Goal: Find specific page/section: Find specific page/section

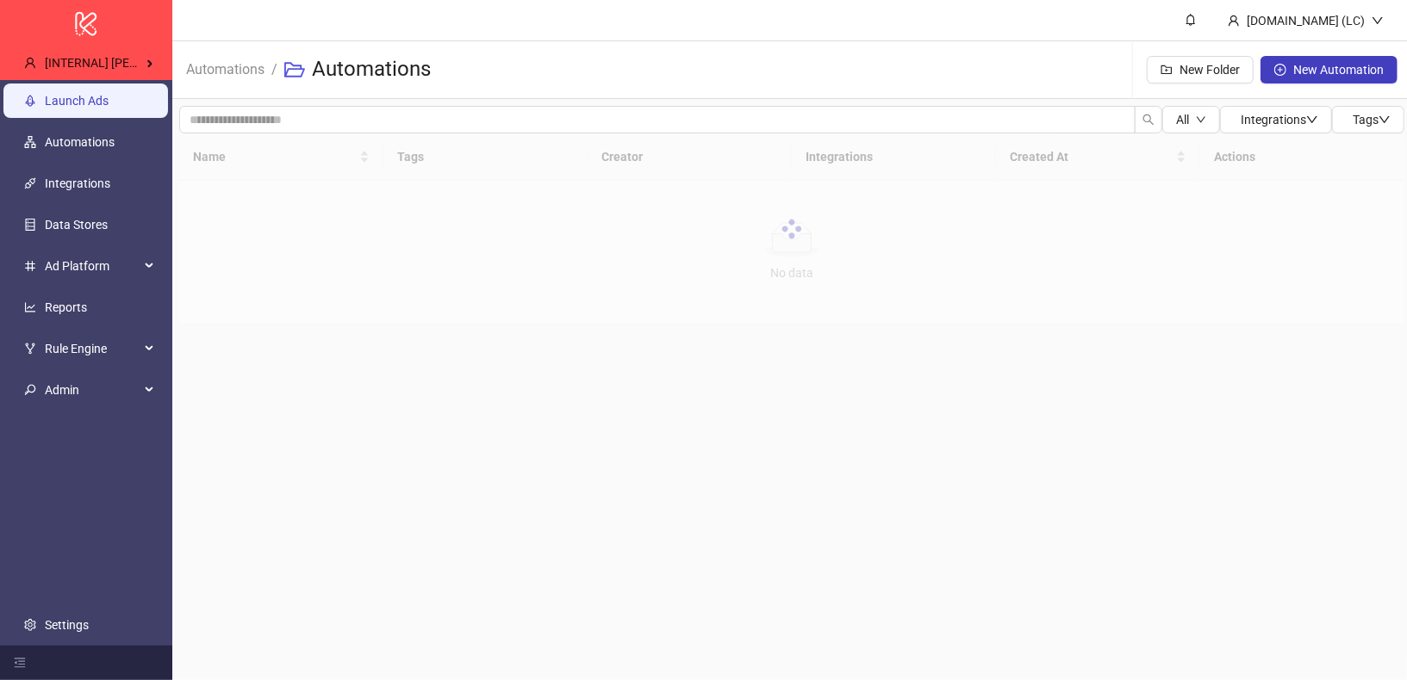
click at [105, 103] on link "Launch Ads" at bounding box center [77, 101] width 64 height 14
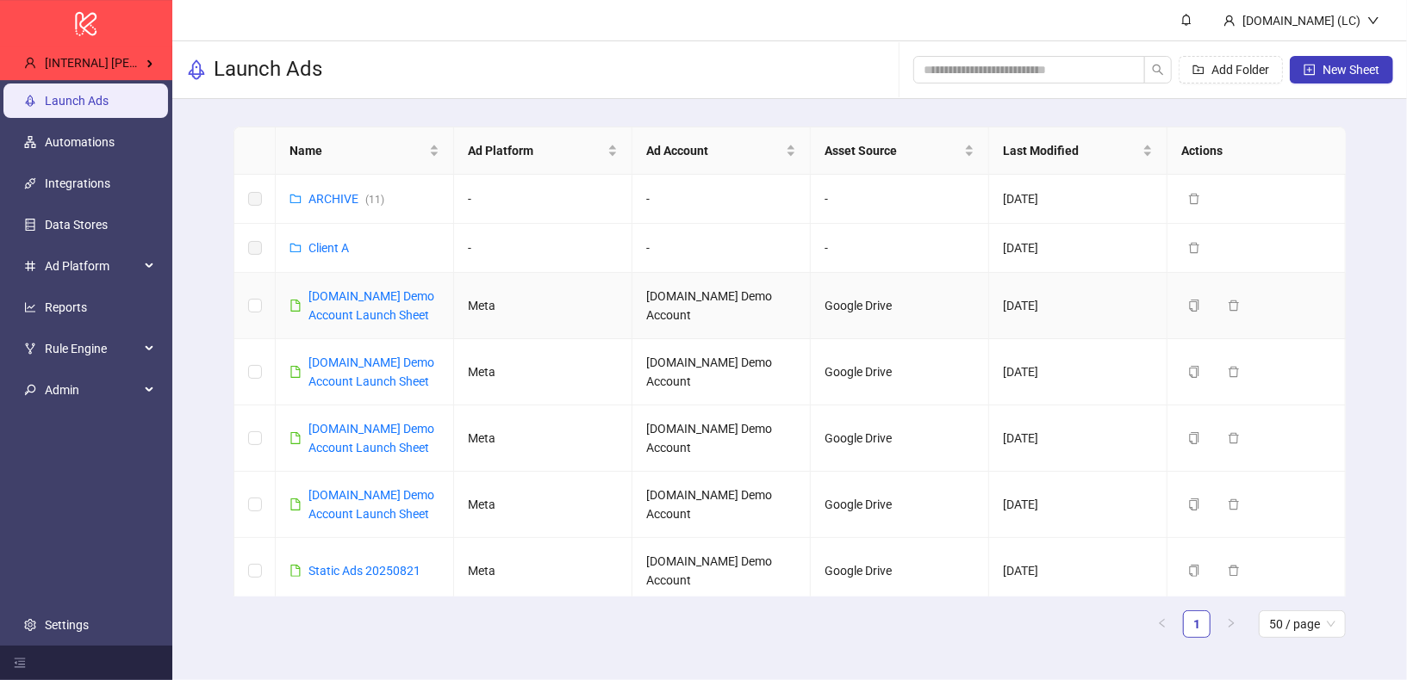
click at [339, 293] on link "[DOMAIN_NAME] Demo Account Launch Sheet" at bounding box center [371, 305] width 126 height 33
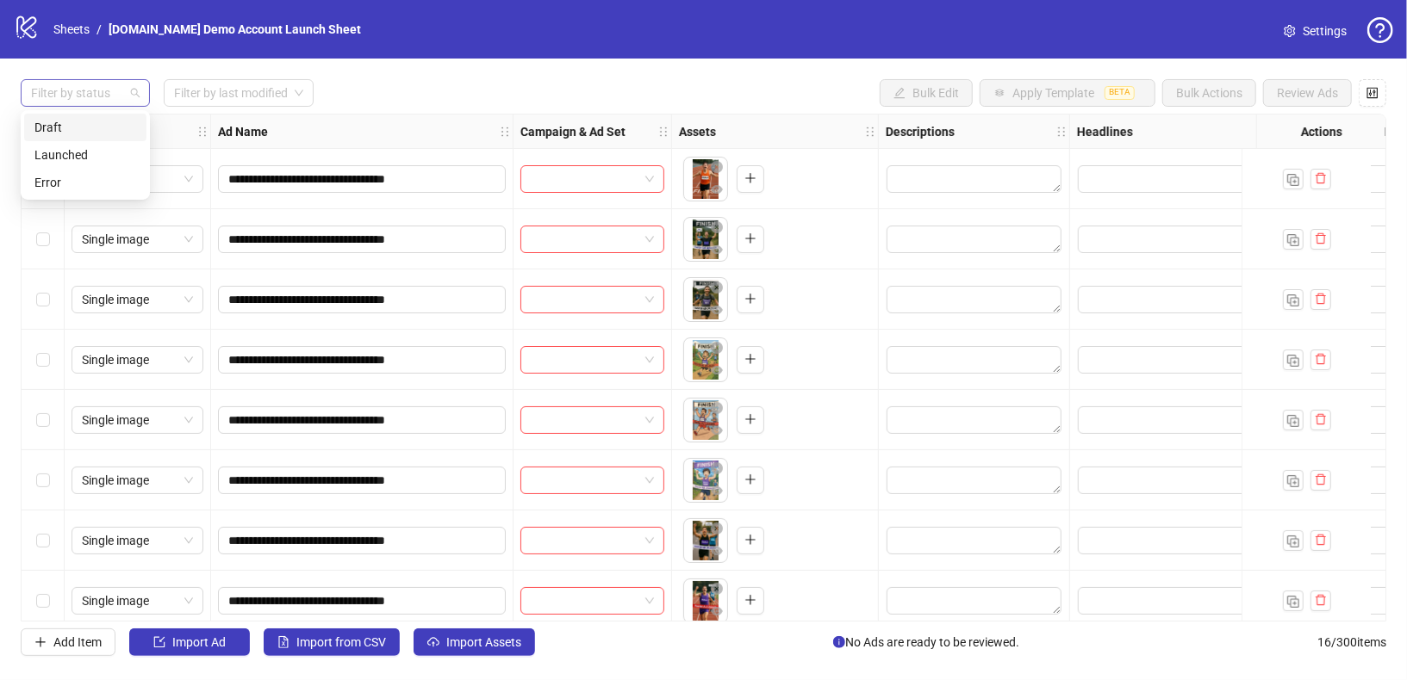
click at [129, 94] on div "Filter by status" at bounding box center [85, 93] width 129 height 28
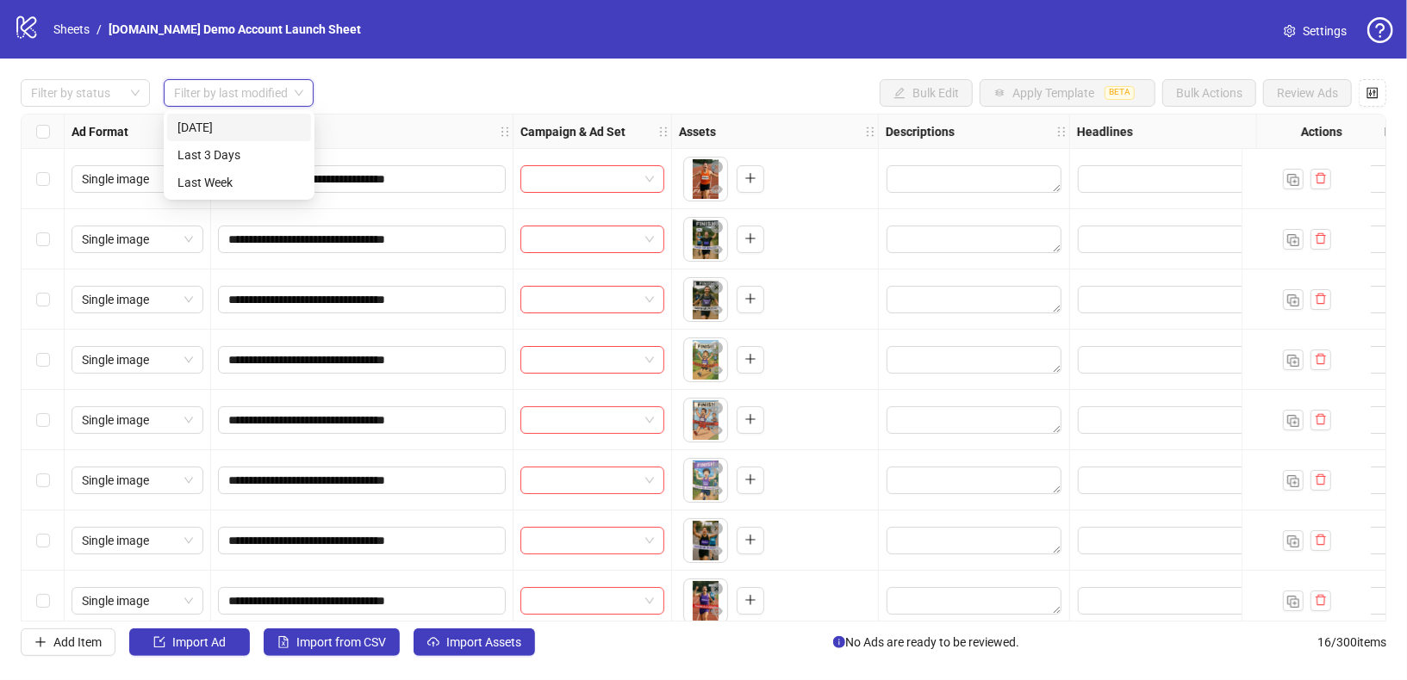
click at [183, 96] on input "search" at bounding box center [231, 93] width 114 height 26
